Goal: Transaction & Acquisition: Purchase product/service

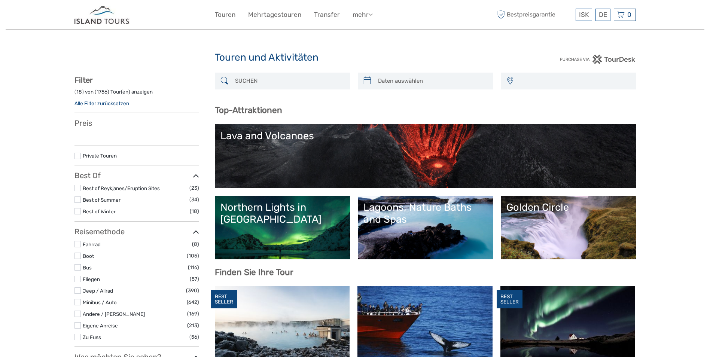
select select
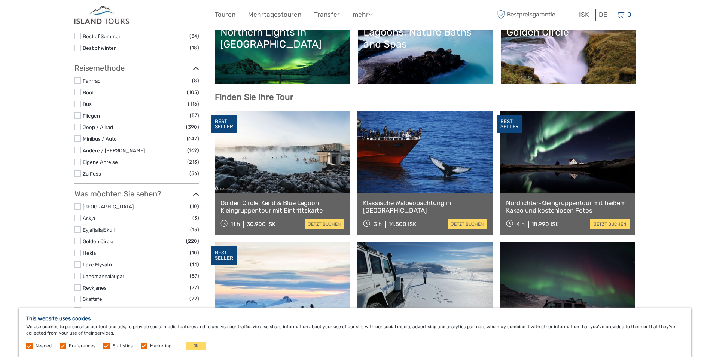
scroll to position [187, 0]
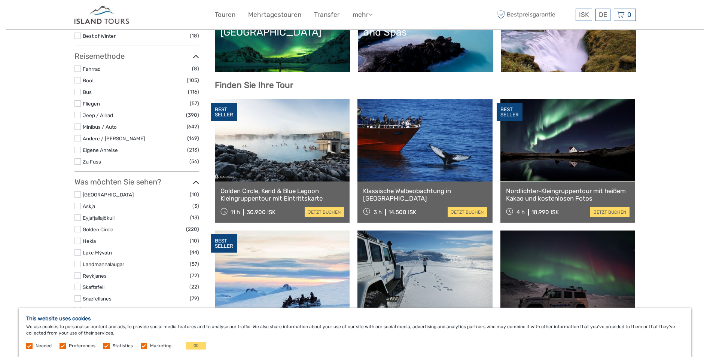
click at [265, 191] on link "Golden Circle, Kerid & Blue Lagoon Kleingruppentour mit Eintrittskarte" at bounding box center [282, 194] width 124 height 15
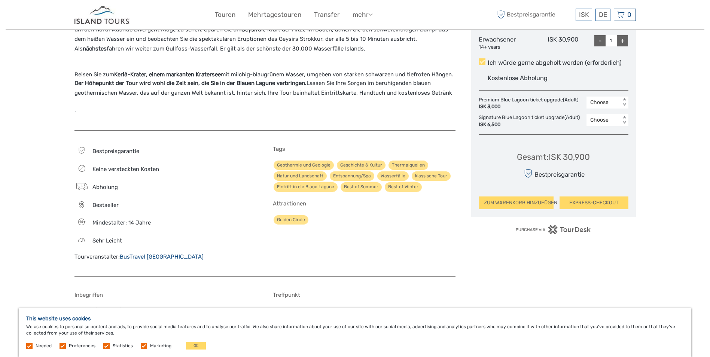
scroll to position [374, 0]
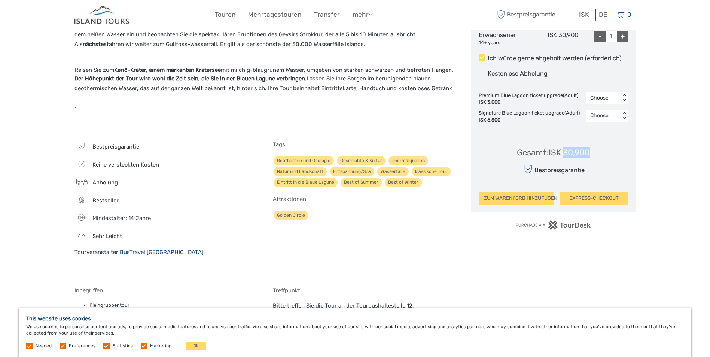
drag, startPoint x: 563, startPoint y: 164, endPoint x: 596, endPoint y: 167, distance: 33.1
click at [596, 167] on div "Gesamt : ISK 30,900 Bestpreisgarantie ZUM WARENKORB HINZUFÜGEN EXPRESS-CHECKOUT" at bounding box center [554, 170] width 150 height 68
copy div "30,900"
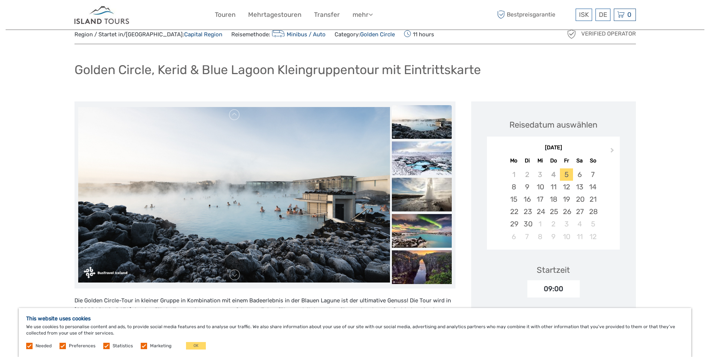
scroll to position [37, 0]
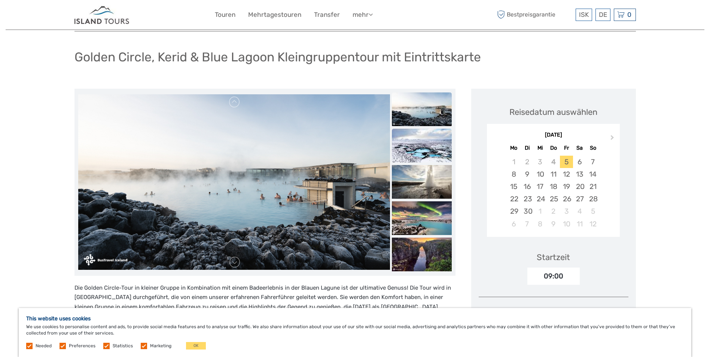
click at [422, 148] on img at bounding box center [422, 146] width 60 height 34
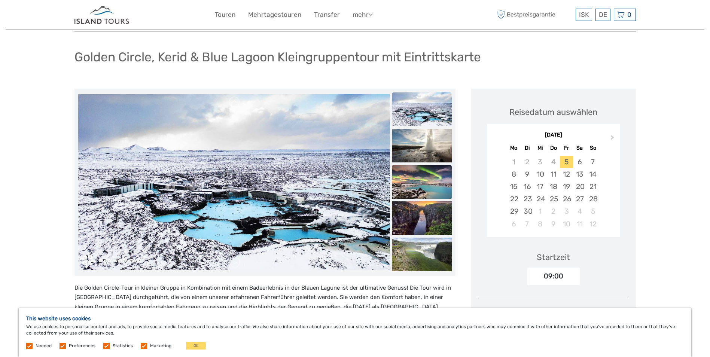
click at [421, 174] on img at bounding box center [422, 182] width 60 height 34
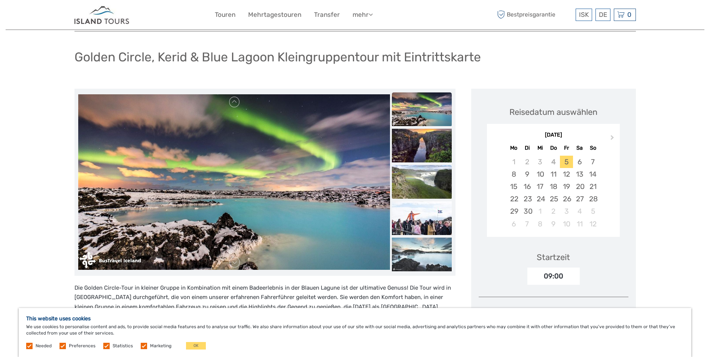
click at [422, 182] on img at bounding box center [422, 182] width 60 height 34
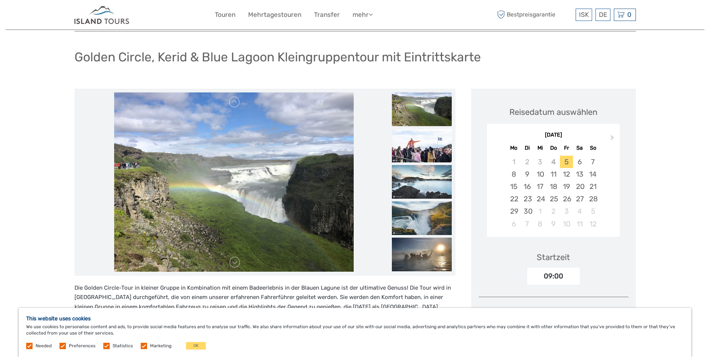
click at [422, 182] on img at bounding box center [422, 182] width 60 height 34
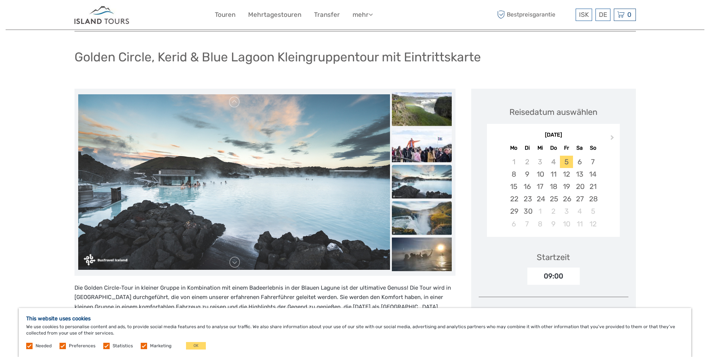
click at [428, 226] on img at bounding box center [422, 218] width 60 height 34
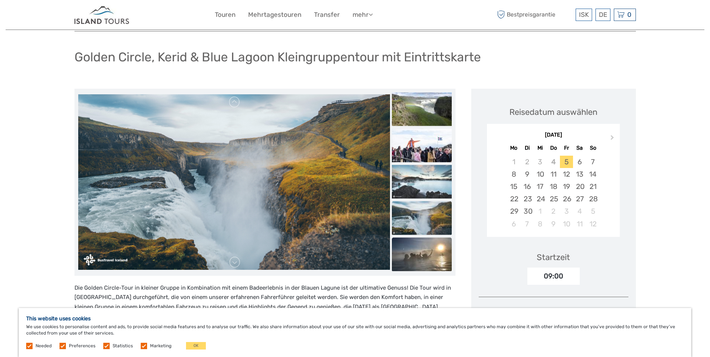
click at [427, 251] on img at bounding box center [422, 254] width 60 height 34
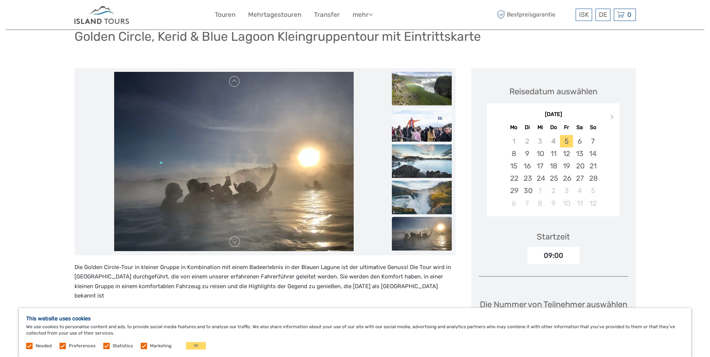
scroll to position [75, 0]
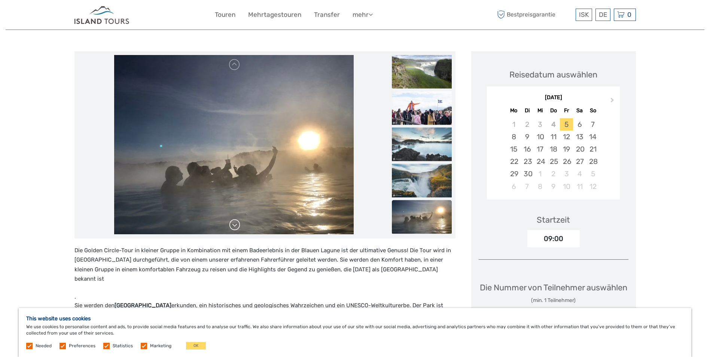
click at [240, 228] on link at bounding box center [235, 225] width 12 height 12
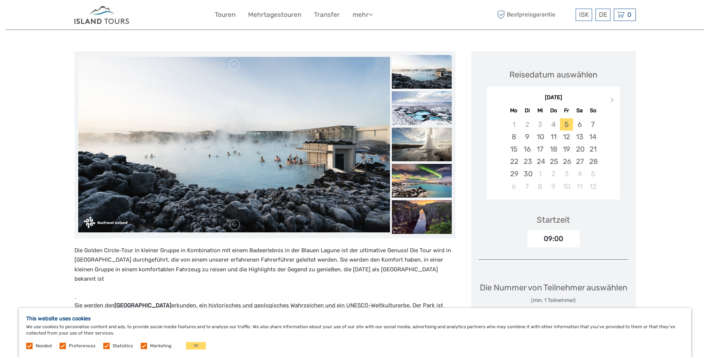
click at [238, 221] on link at bounding box center [235, 225] width 12 height 12
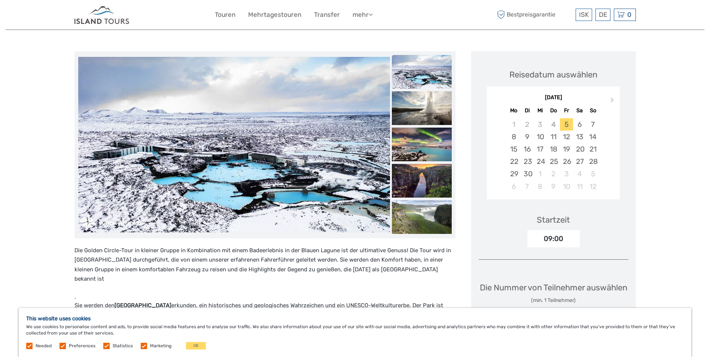
click at [238, 220] on link at bounding box center [235, 225] width 12 height 12
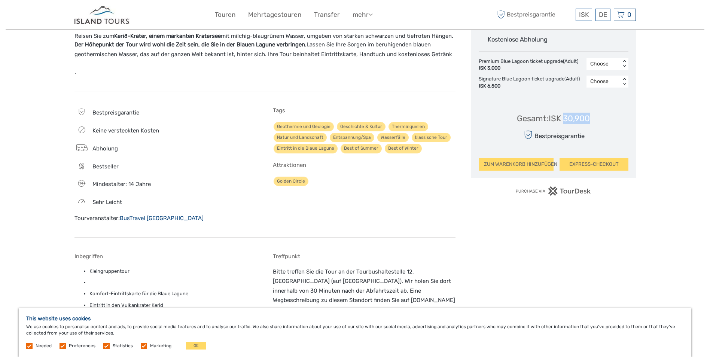
scroll to position [299, 0]
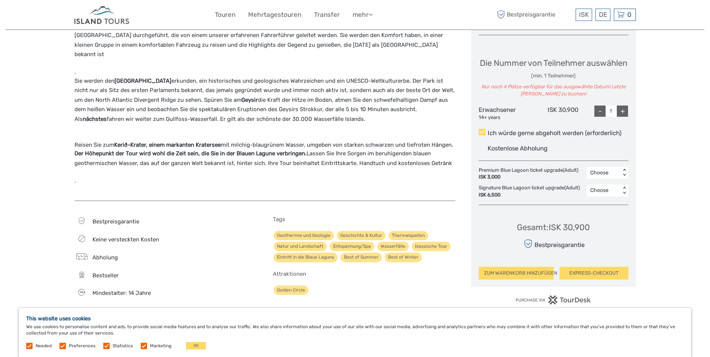
click at [437, 198] on div "Die Golden Circle-Tour in kleiner Gruppe in Kombination mit einem Badeerlebnis …" at bounding box center [264, 185] width 381 height 717
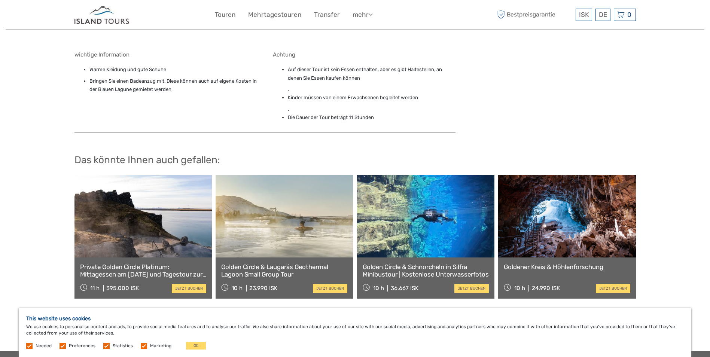
scroll to position [711, 0]
click at [399, 263] on link "Golden Circle & Schnorcheln in Silfra Minibustour | Kostenlose Unterwasserfotos" at bounding box center [426, 270] width 126 height 15
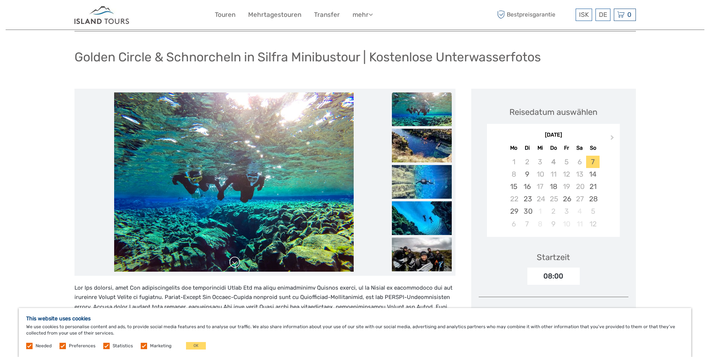
click at [233, 266] on link at bounding box center [235, 262] width 12 height 12
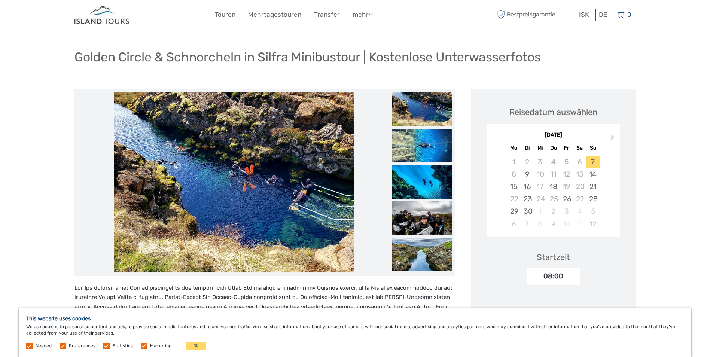
click at [233, 266] on link at bounding box center [235, 262] width 12 height 12
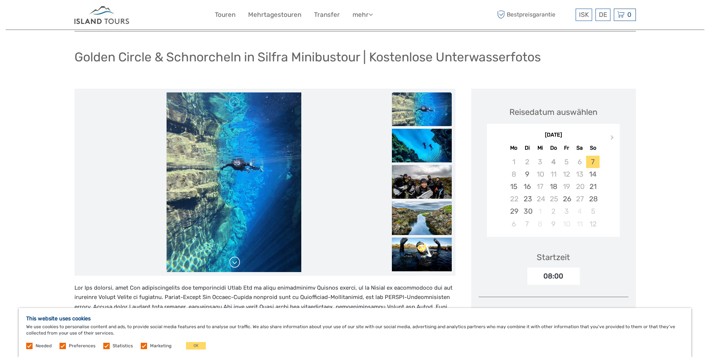
click at [233, 266] on link at bounding box center [235, 262] width 12 height 12
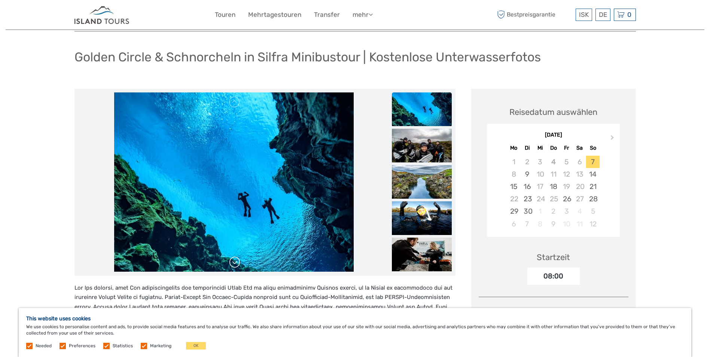
click at [233, 266] on link at bounding box center [235, 262] width 12 height 12
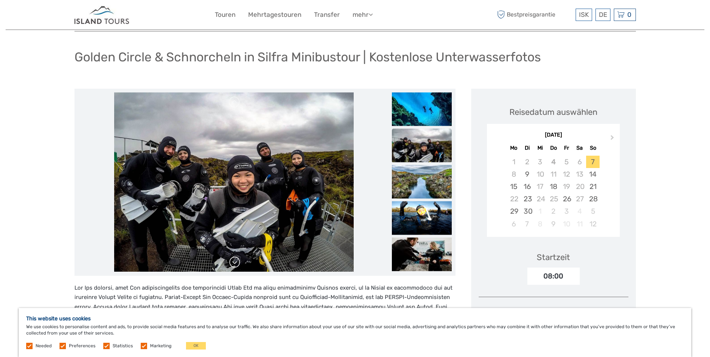
click at [233, 266] on link at bounding box center [235, 262] width 12 height 12
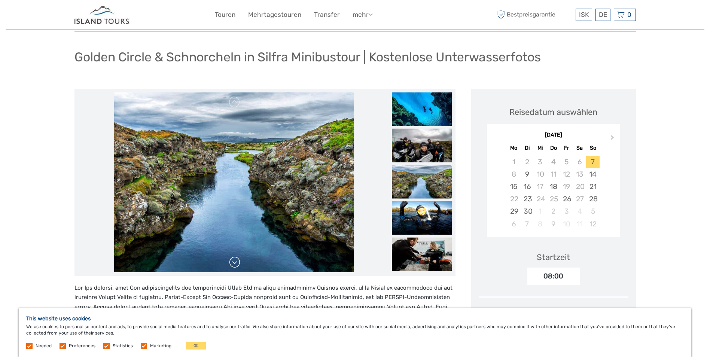
click at [233, 266] on link at bounding box center [235, 262] width 12 height 12
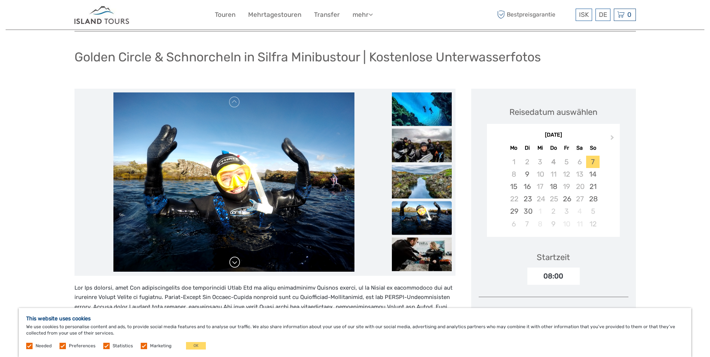
click at [233, 266] on link at bounding box center [235, 262] width 12 height 12
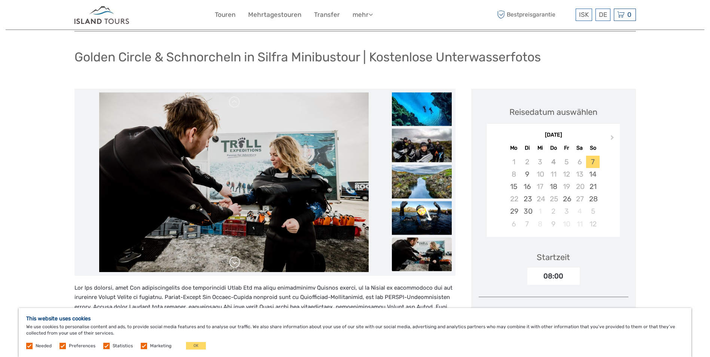
click at [233, 266] on link at bounding box center [235, 262] width 12 height 12
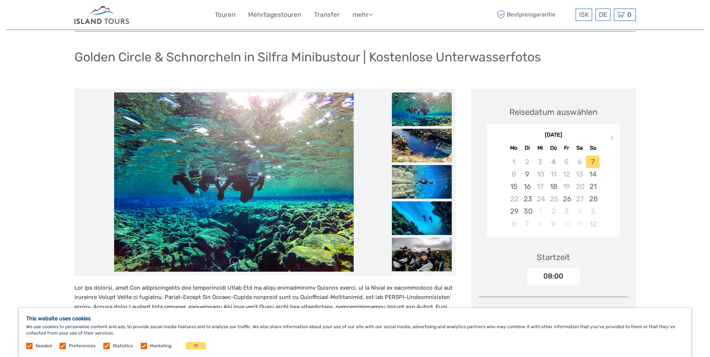
drag, startPoint x: 233, startPoint y: 266, endPoint x: 204, endPoint y: 282, distance: 33.2
click at [232, 263] on link at bounding box center [235, 262] width 12 height 12
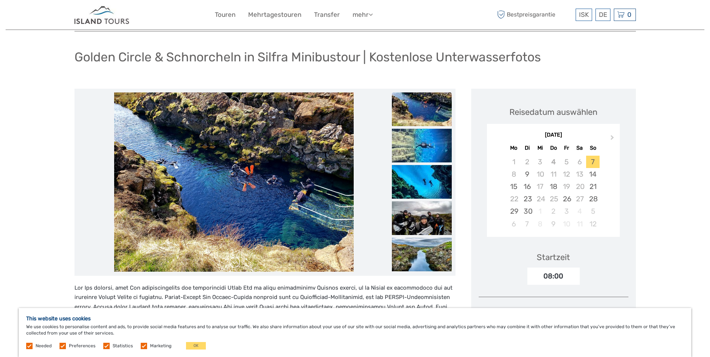
click at [232, 263] on link at bounding box center [235, 262] width 12 height 12
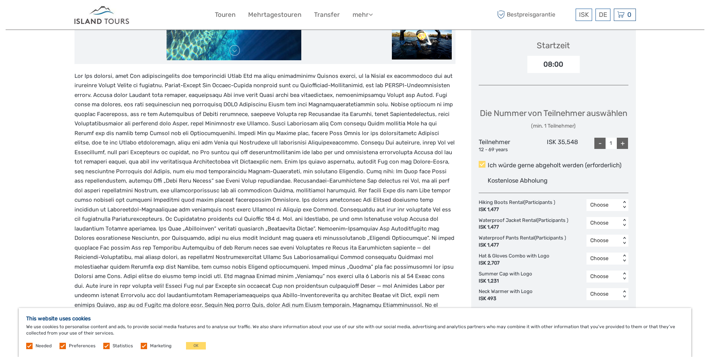
scroll to position [262, 0]
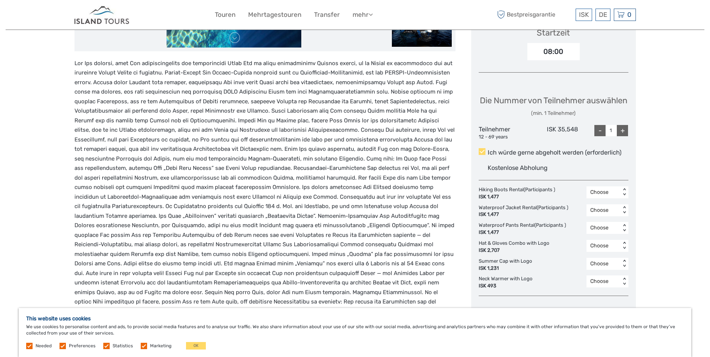
click at [500, 157] on label "Ich würde gerne abgeholt werden (erforderlich)" at bounding box center [554, 152] width 150 height 9
click at [488, 150] on input "Ich würde gerne abgeholt werden (erforderlich)" at bounding box center [488, 150] width 0 height 0
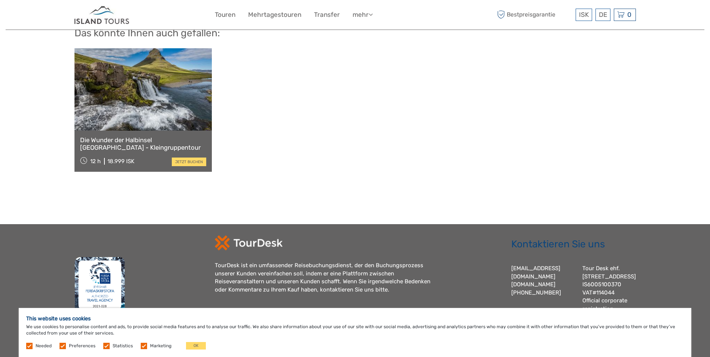
scroll to position [1158, 0]
